Goal: Find specific page/section: Find specific page/section

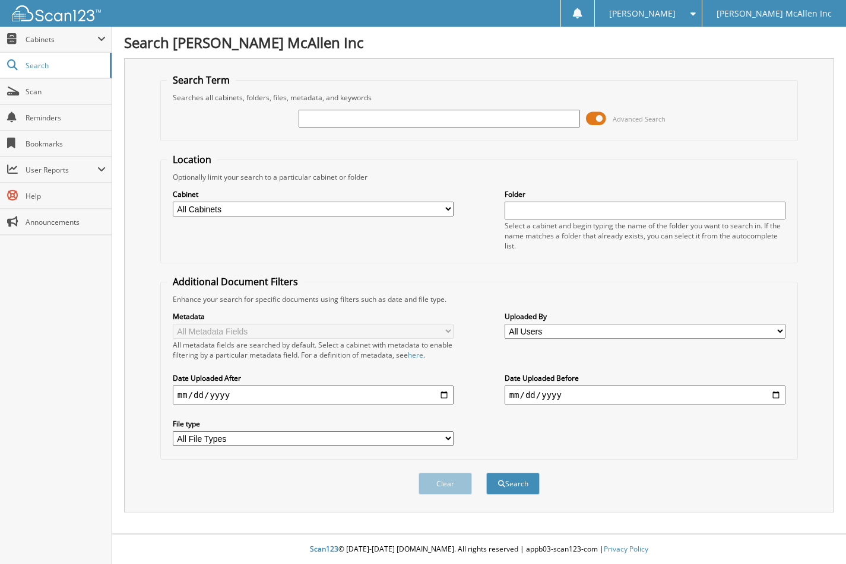
click at [591, 118] on span at bounding box center [596, 119] width 20 height 18
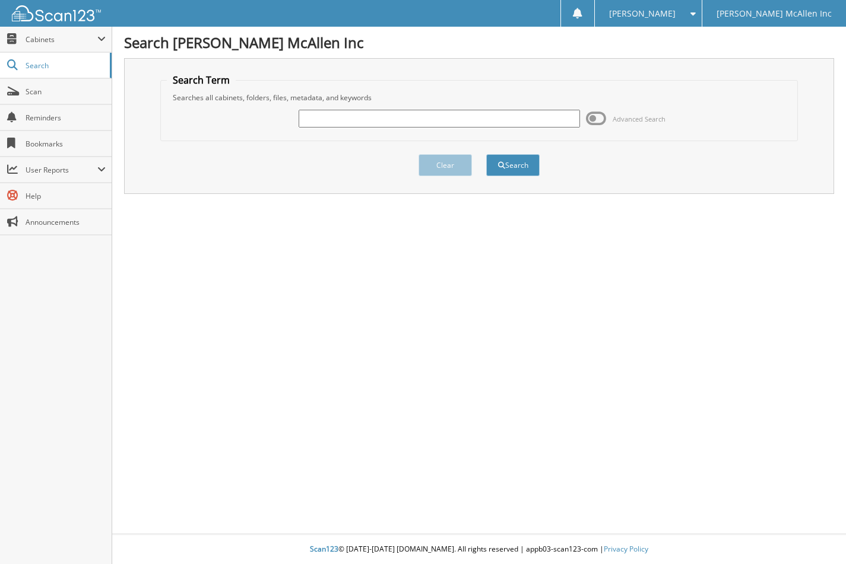
click at [558, 116] on input "text" at bounding box center [438, 119] width 281 height 18
click at [455, 120] on input "text" at bounding box center [438, 119] width 281 height 18
type input "RED53038"
click at [486, 154] on button "Search" at bounding box center [512, 165] width 53 height 22
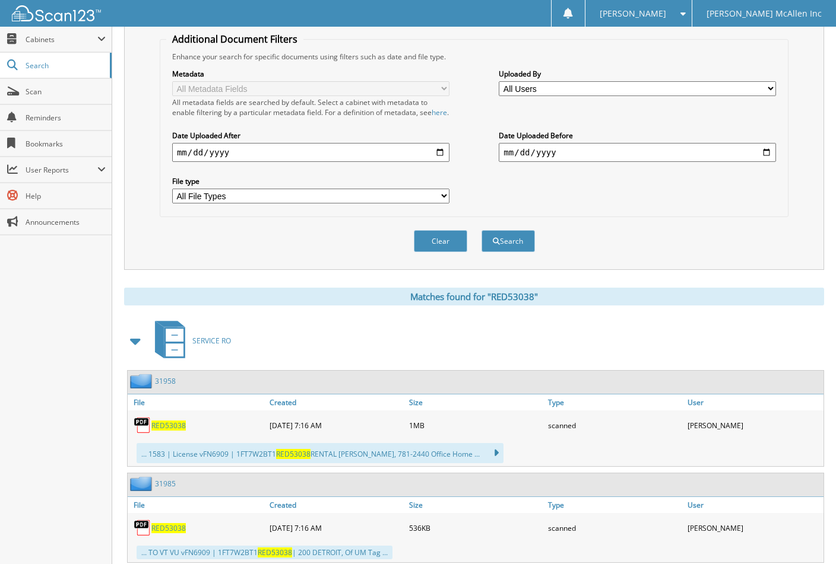
scroll to position [288, 0]
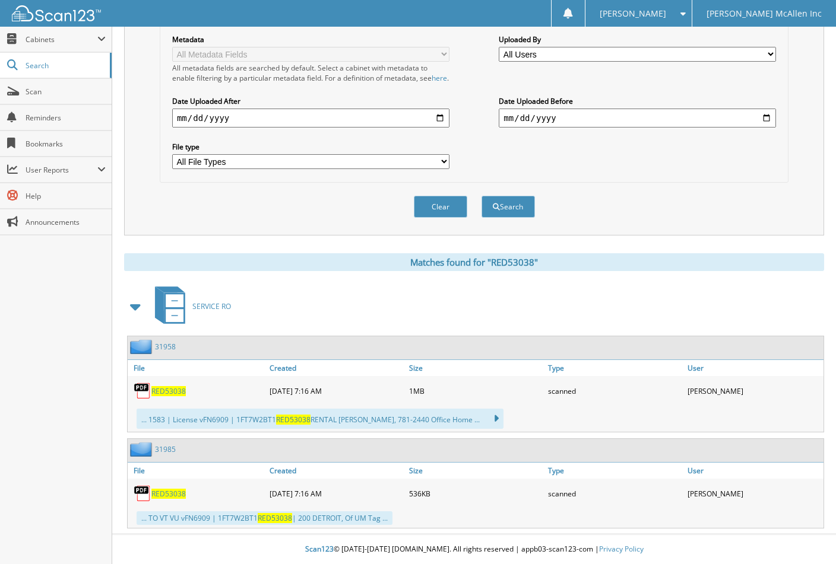
click at [168, 347] on link "31958" at bounding box center [165, 347] width 21 height 10
